Goal: Task Accomplishment & Management: Manage account settings

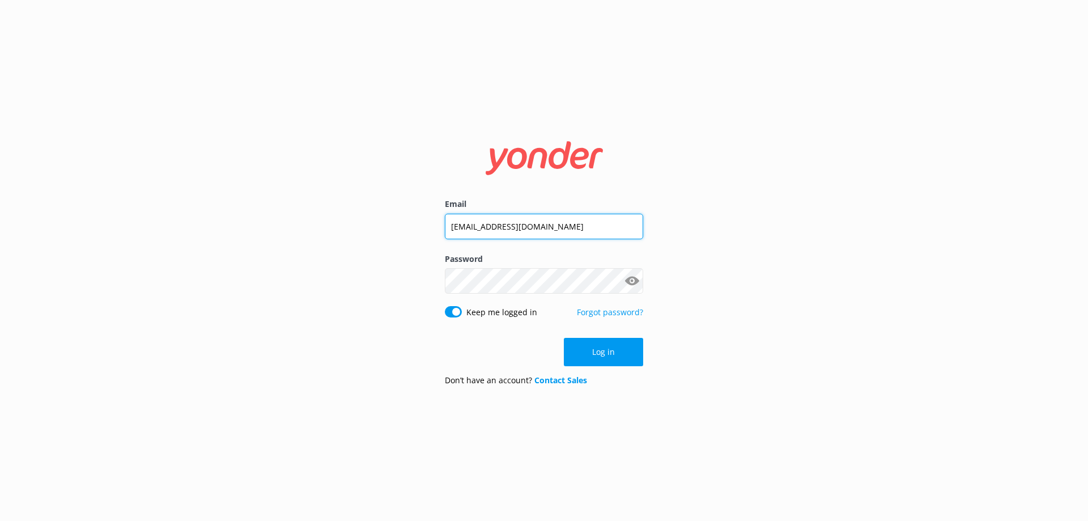
drag, startPoint x: 575, startPoint y: 222, endPoint x: 243, endPoint y: 270, distance: 336.3
click at [243, 270] on div "Email destincharterservice@gmail.com Password Show password Keep me logged in F…" at bounding box center [544, 260] width 1088 height 521
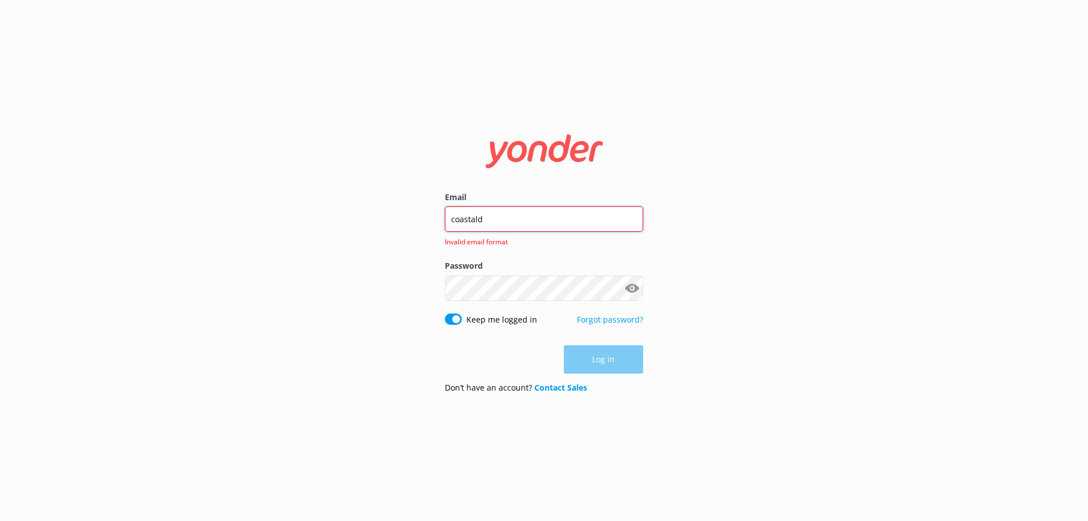
type input "coastaldream850@gmail.com"
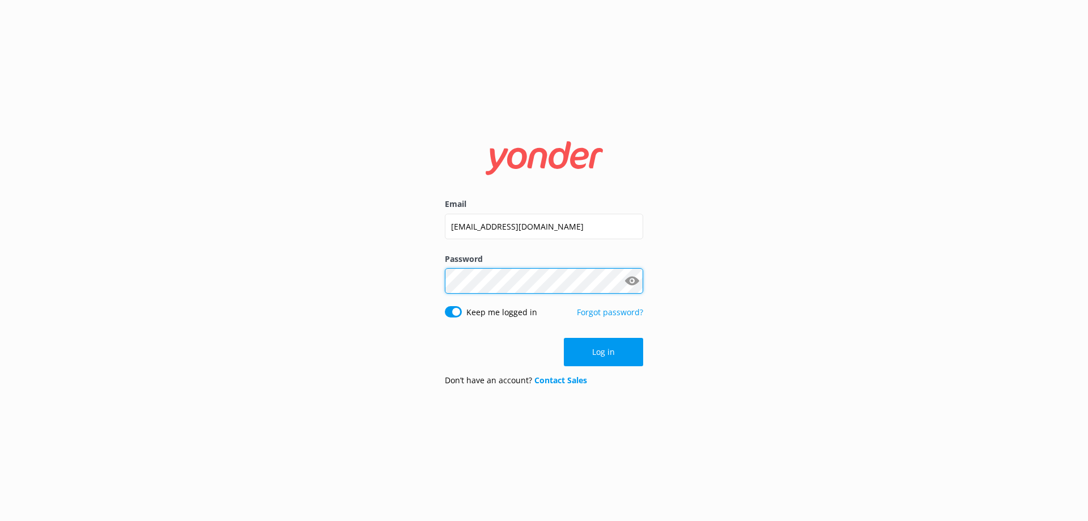
click at [242, 304] on div "Email coastaldream850@gmail.com Password Show password Keep me logged in Forgot…" at bounding box center [544, 260] width 1088 height 521
click button "Log in" at bounding box center [603, 352] width 79 height 28
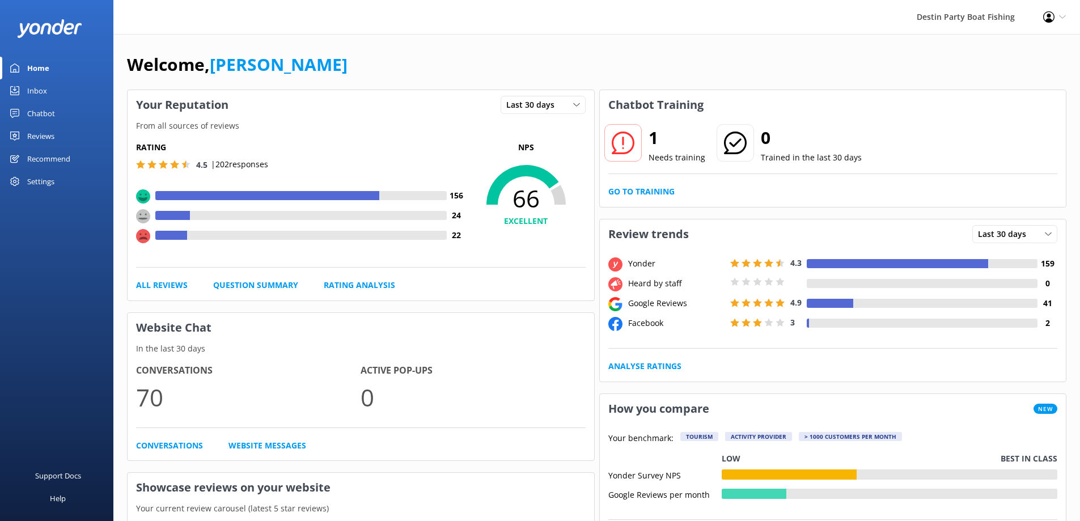
click at [35, 85] on div "Inbox" at bounding box center [37, 90] width 20 height 23
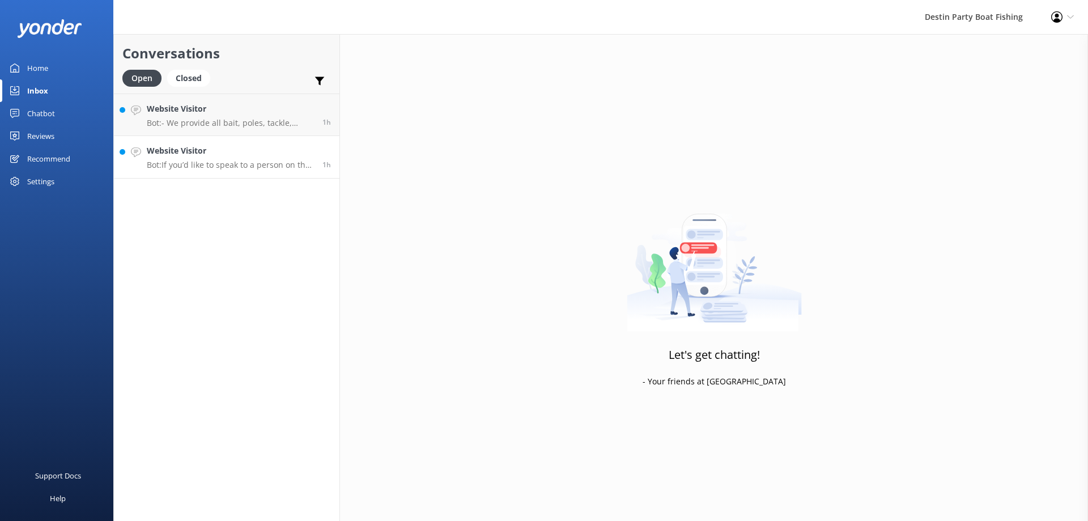
click at [235, 149] on h4 "Website Visitor" at bounding box center [230, 151] width 167 height 12
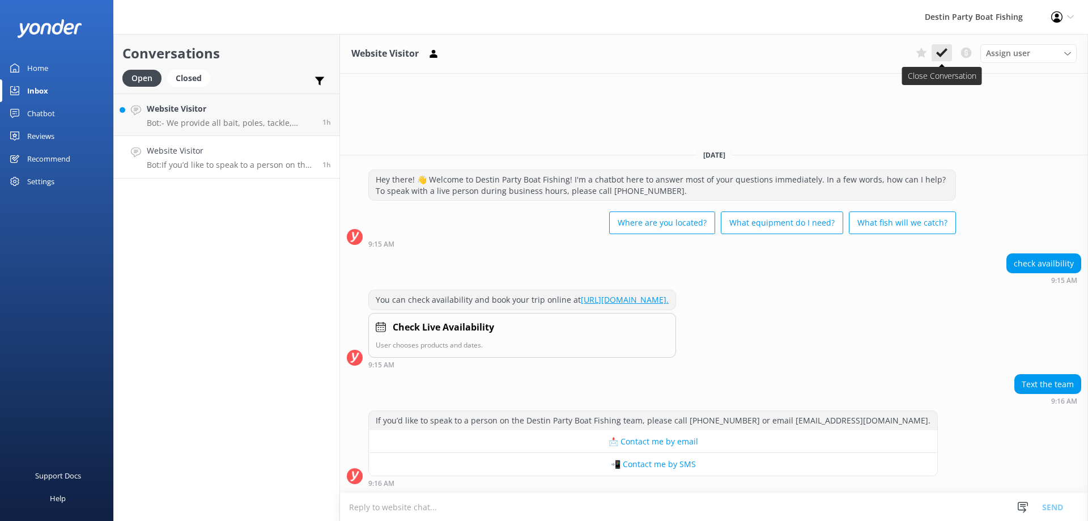
click at [940, 54] on use at bounding box center [942, 52] width 11 height 9
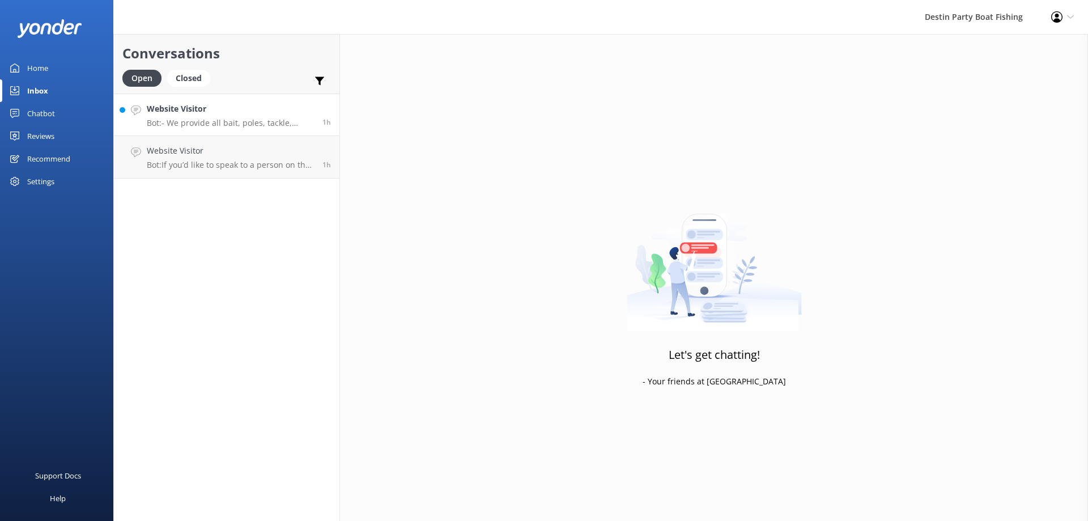
click at [261, 124] on p "Bot: - We provide all bait, poles, tackle, licenses, and ice to keep fish cold …" at bounding box center [230, 123] width 167 height 10
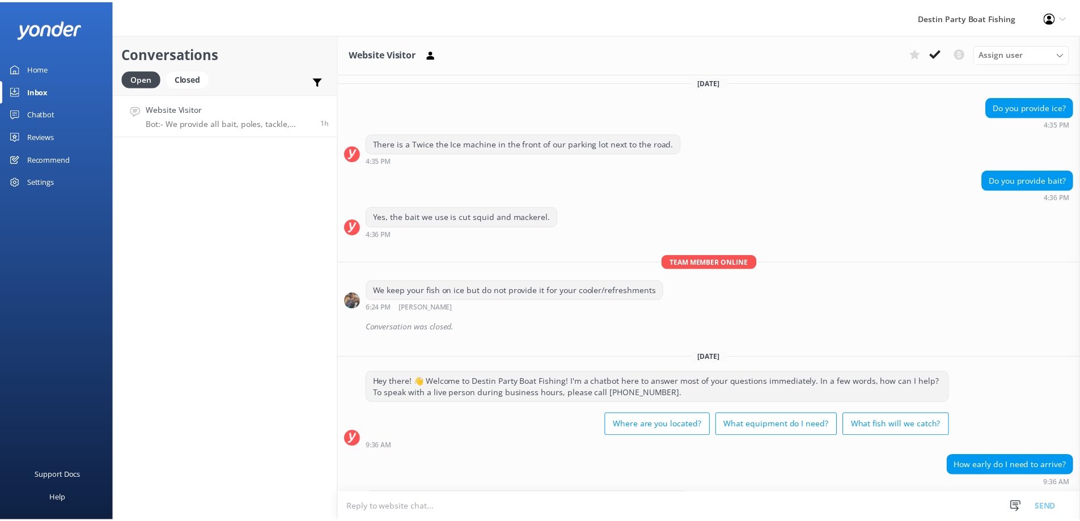
scroll to position [1019, 0]
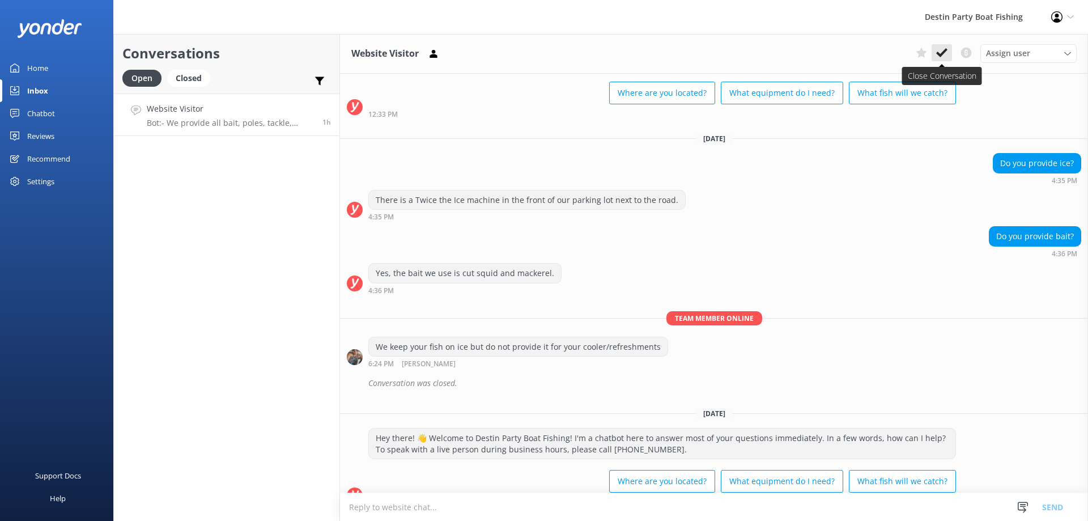
click at [936, 53] on button at bounding box center [942, 52] width 20 height 17
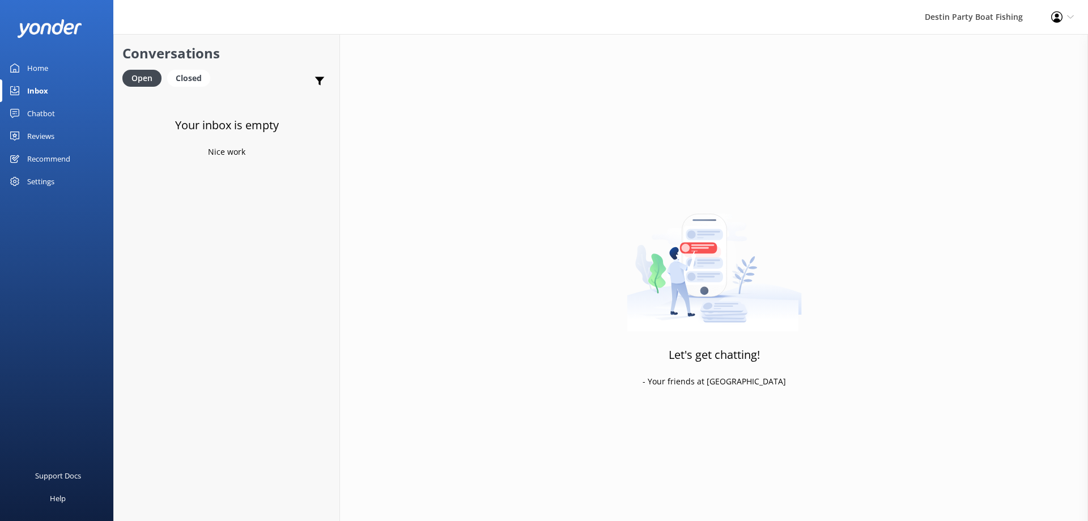
click at [37, 137] on div "Reviews" at bounding box center [40, 136] width 27 height 23
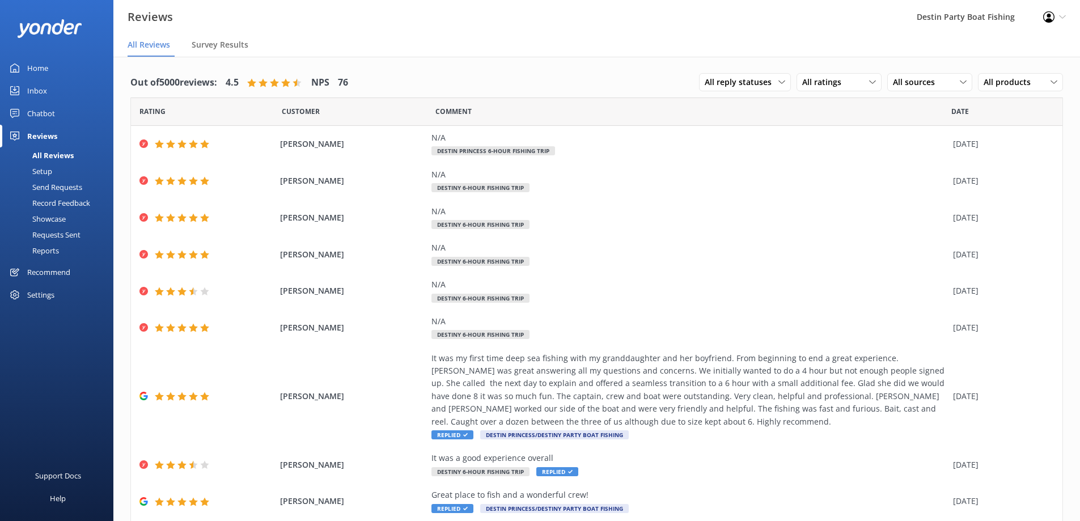
click at [34, 74] on div "Home" at bounding box center [37, 68] width 21 height 23
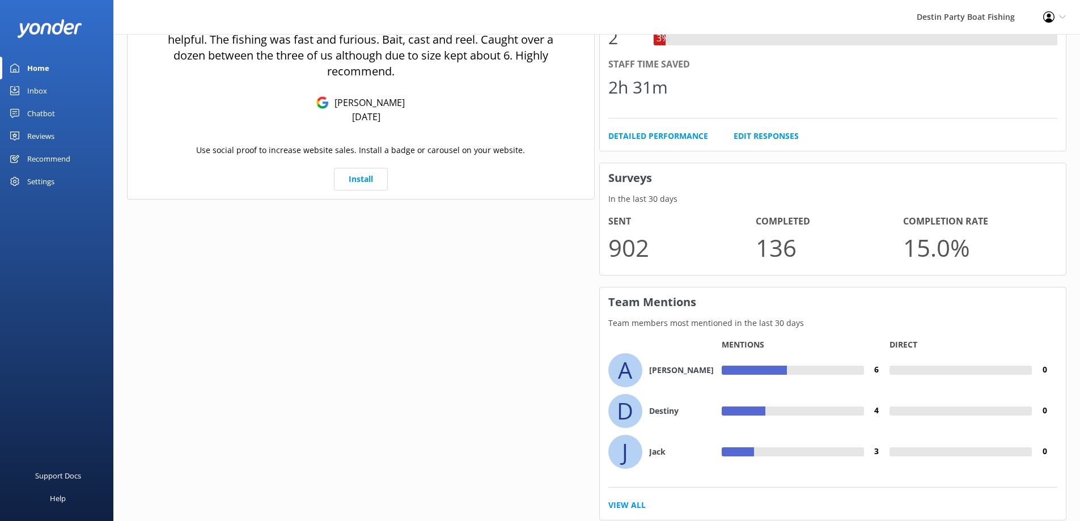
scroll to position [690, 0]
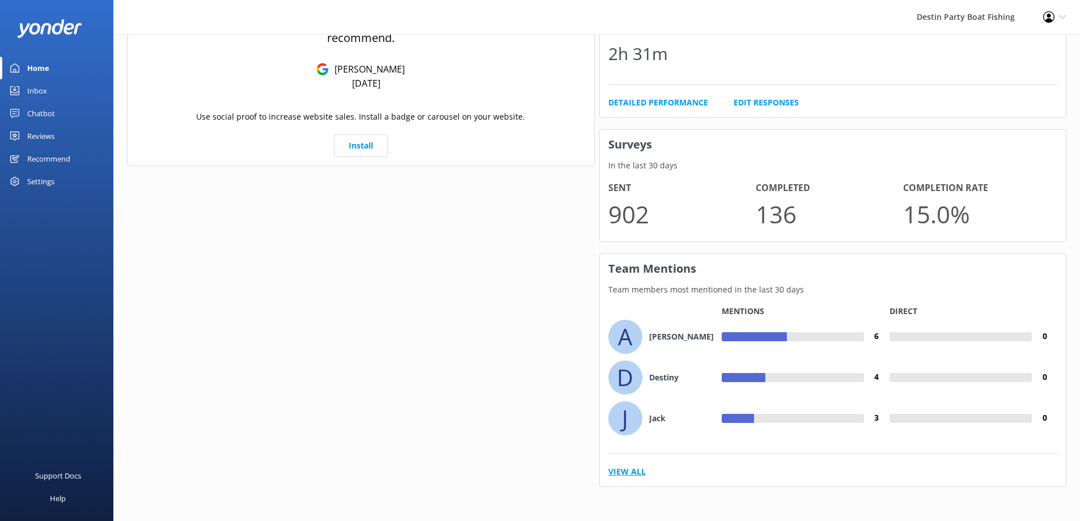
click at [636, 472] on link "View All" at bounding box center [626, 471] width 37 height 12
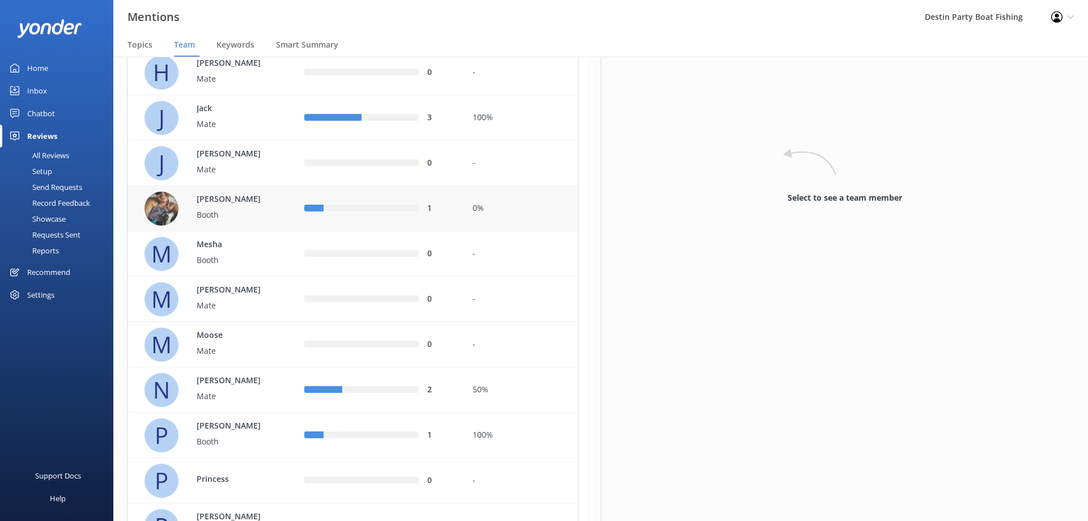
scroll to position [227, 0]
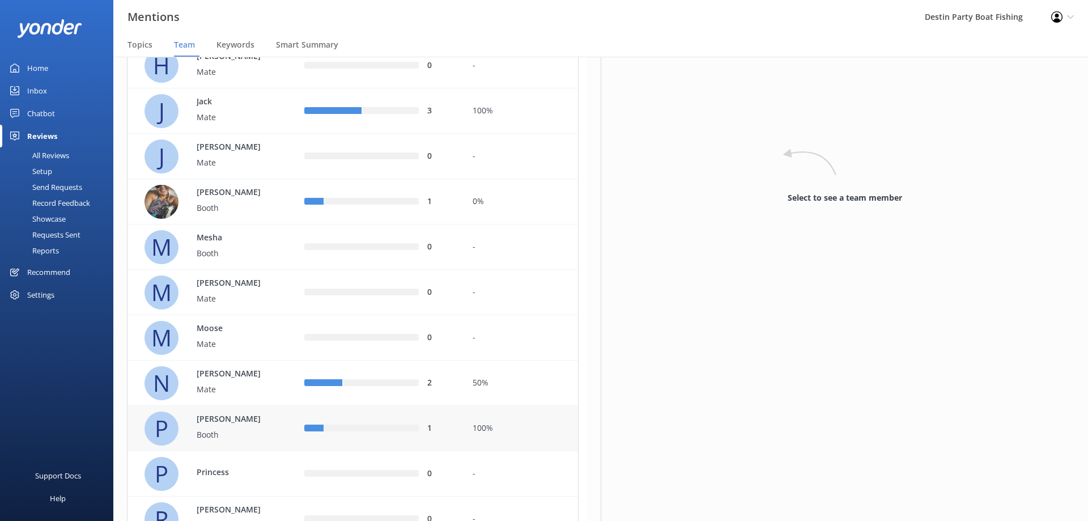
click at [245, 423] on p "[PERSON_NAME]" at bounding box center [234, 419] width 74 height 12
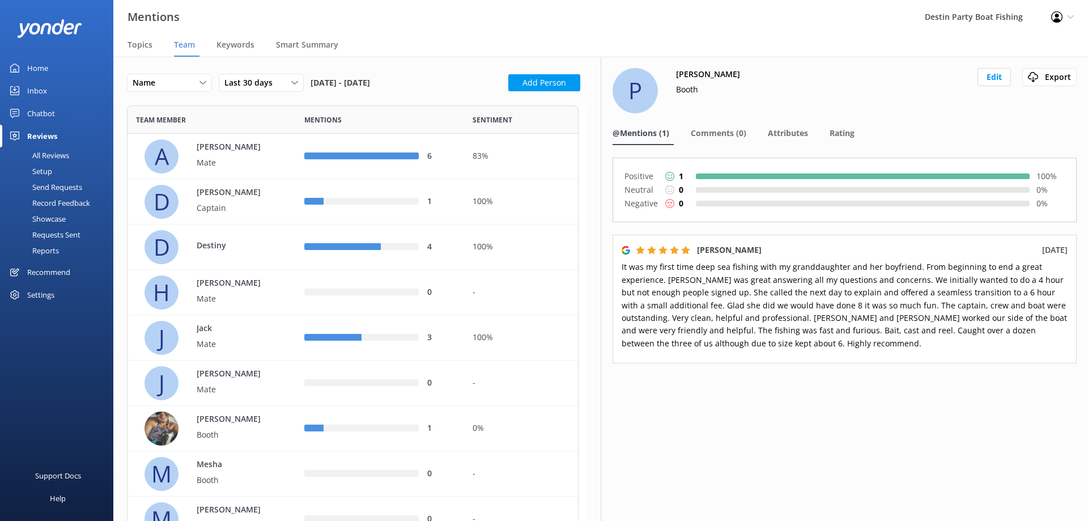
click at [48, 69] on div "Home" at bounding box center [37, 68] width 21 height 23
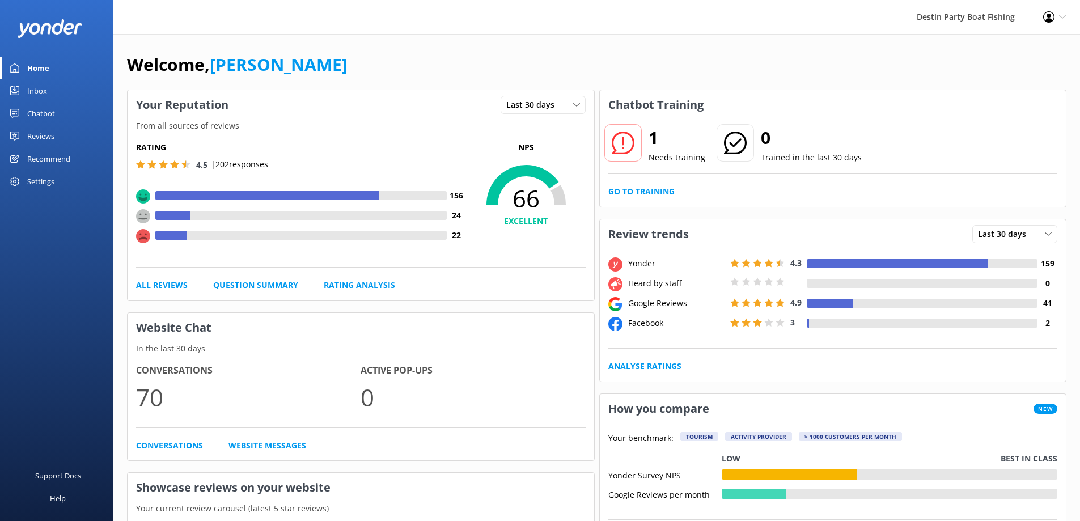
click at [42, 134] on div "Reviews" at bounding box center [40, 136] width 27 height 23
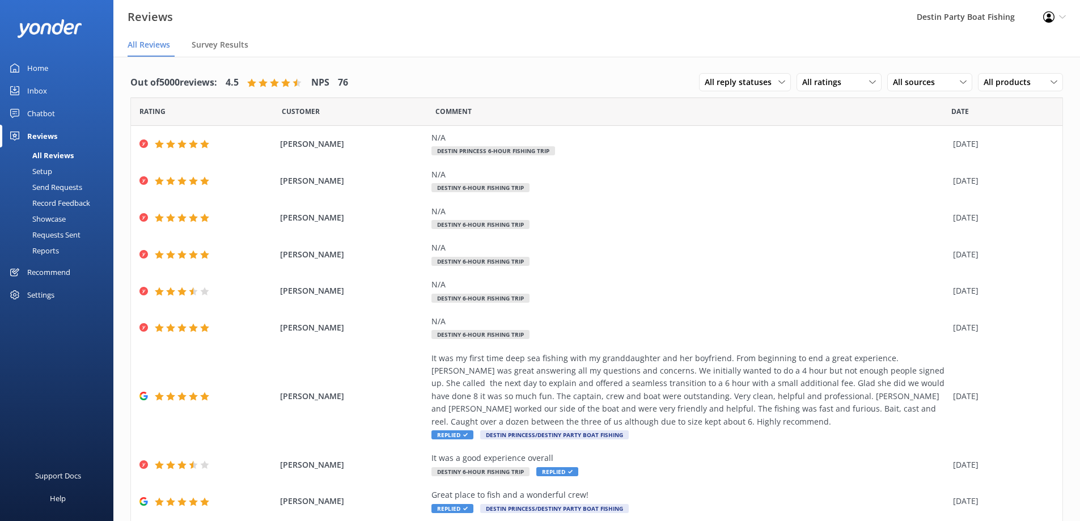
click at [45, 95] on div "Inbox" at bounding box center [37, 90] width 20 height 23
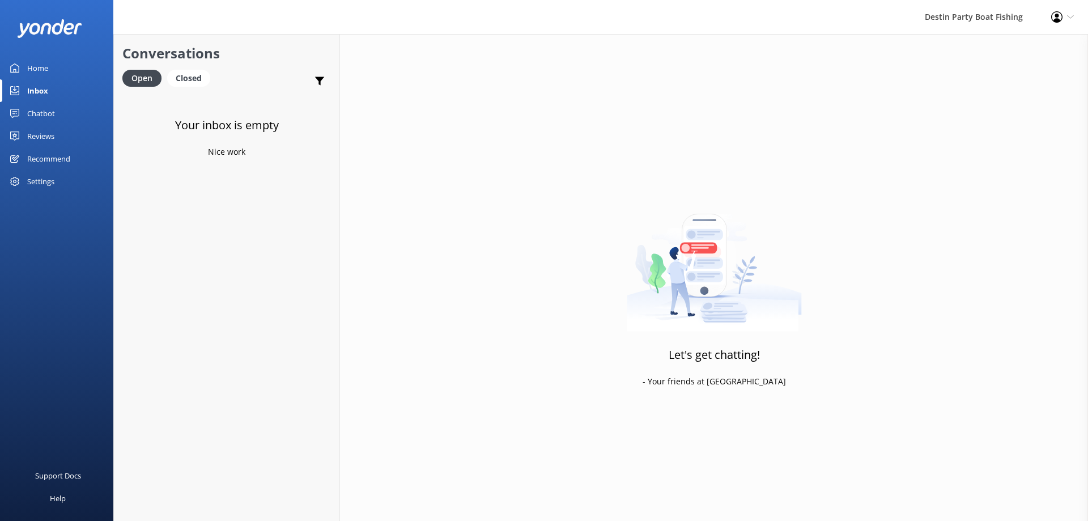
click at [40, 129] on div "Reviews" at bounding box center [40, 136] width 27 height 23
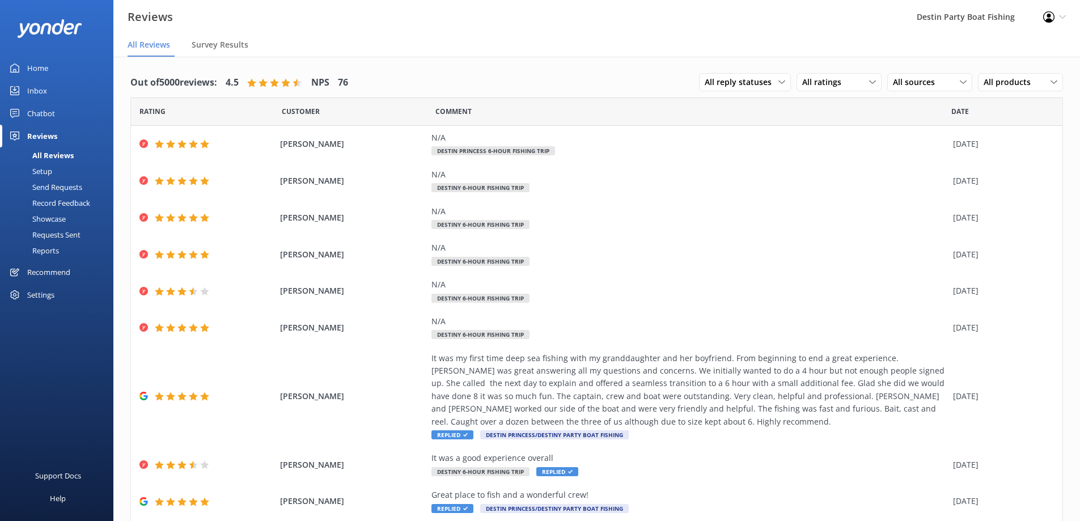
click at [34, 66] on div "Home" at bounding box center [37, 68] width 21 height 23
